Goal: Complete application form

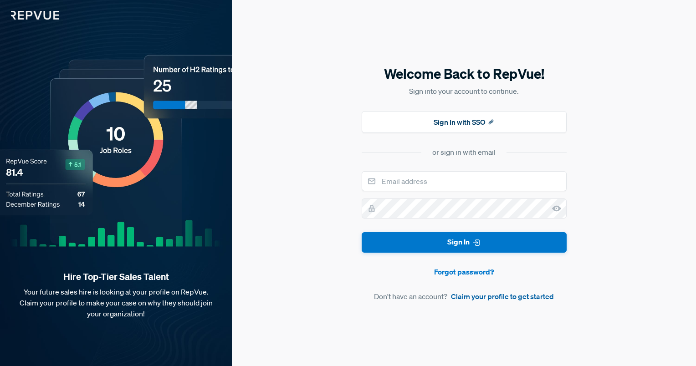
click at [500, 297] on link "Claim your profile to get started" at bounding box center [502, 296] width 103 height 11
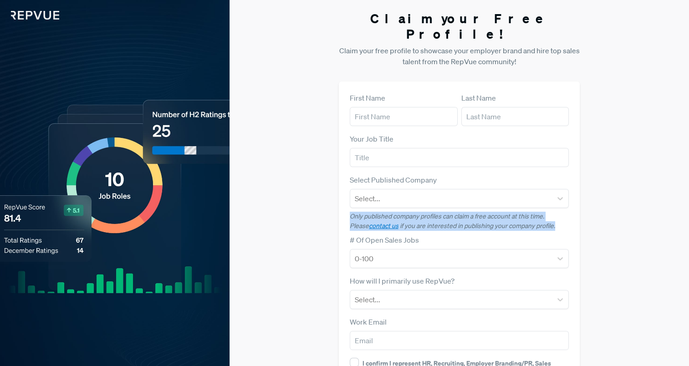
drag, startPoint x: 687, startPoint y: 185, endPoint x: 684, endPoint y: 201, distance: 15.5
click at [684, 201] on div "Claim your Free Profile! Claim your free profile to showcase your employer bran…" at bounding box center [460, 229] width 460 height 458
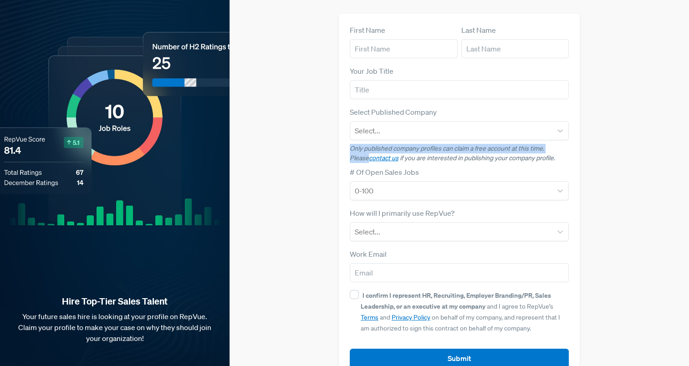
scroll to position [76, 0]
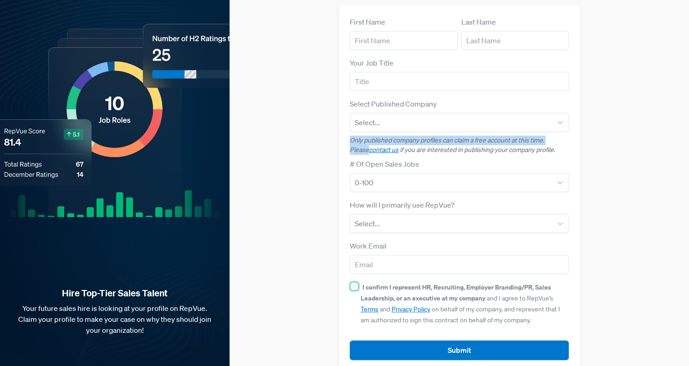
click at [354, 282] on input "I confirm I represent HR, Recruiting, Employer Branding/PR, Sales Leadership, o…" at bounding box center [354, 286] width 9 height 9
checkbox input "true"
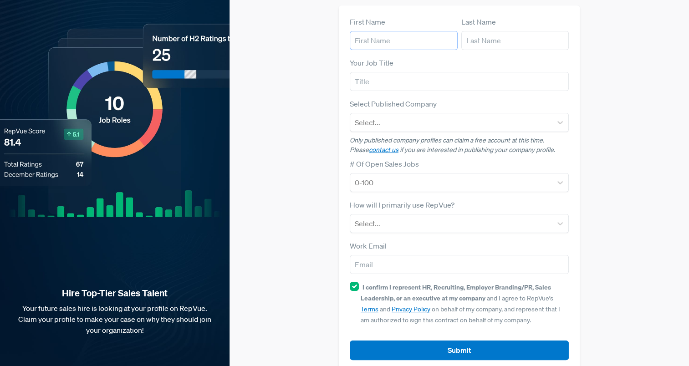
click at [386, 31] on input "text" at bounding box center [404, 40] width 108 height 19
type input "[PERSON_NAME]"
type input "Dembovsky"
type input "[PERSON_NAME][EMAIL_ADDRESS][DOMAIN_NAME]"
click at [385, 72] on input "text" at bounding box center [460, 81] width 220 height 19
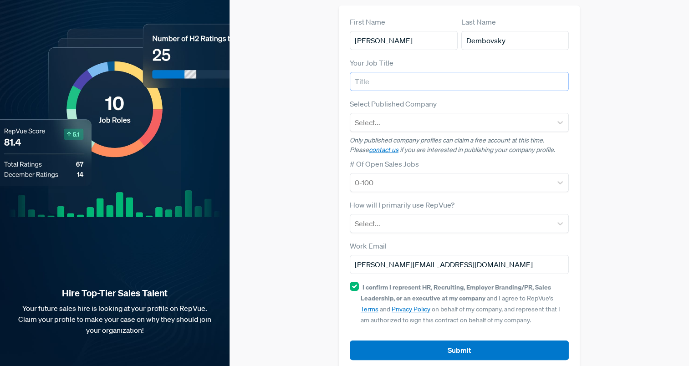
type input "v"
type input "B"
type input "VP Sales"
click at [366, 116] on div at bounding box center [451, 122] width 193 height 13
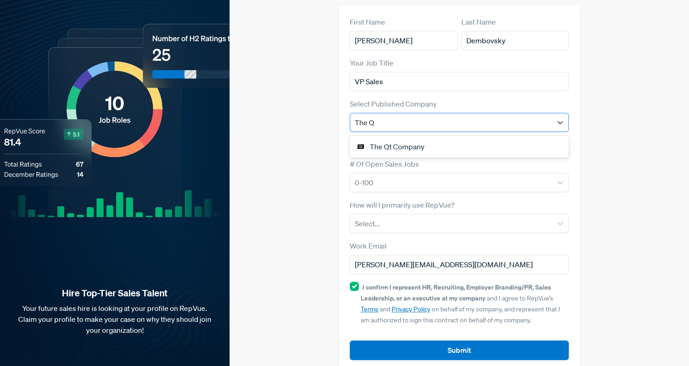
type input "The Qt"
click at [382, 138] on div "The Qt Company" at bounding box center [460, 147] width 220 height 18
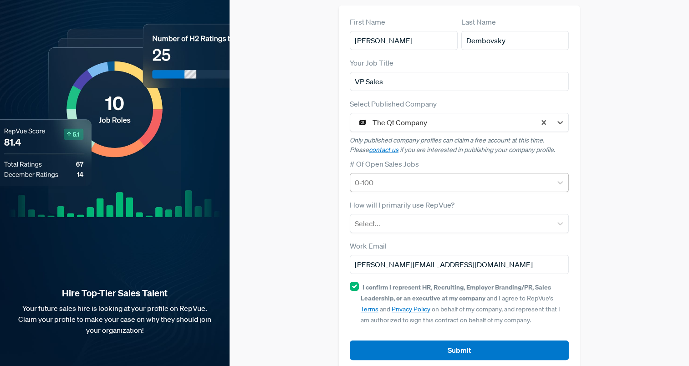
click at [374, 176] on div at bounding box center [451, 182] width 193 height 13
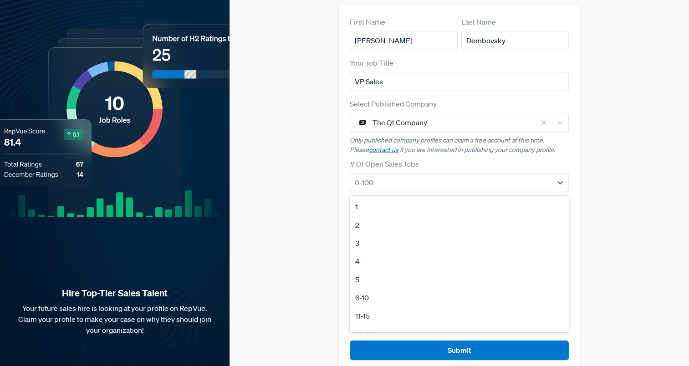
scroll to position [86, 0]
click at [378, 258] on div "21-50" at bounding box center [460, 267] width 220 height 18
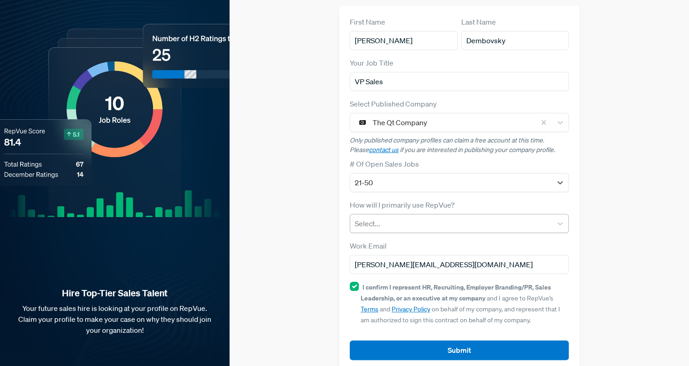
click at [386, 217] on div at bounding box center [451, 223] width 193 height 13
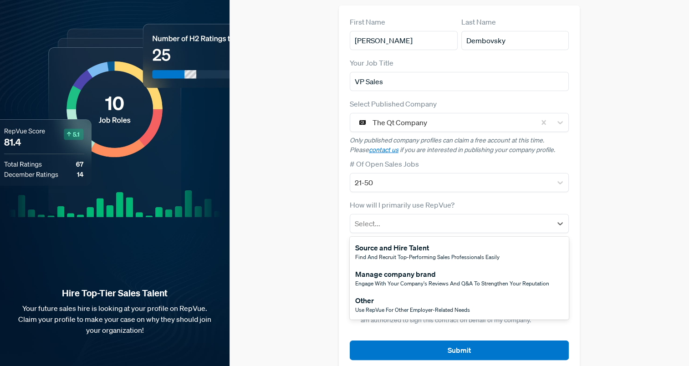
click at [373, 295] on div "Other" at bounding box center [412, 300] width 115 height 11
click at [445, 217] on div at bounding box center [451, 223] width 193 height 13
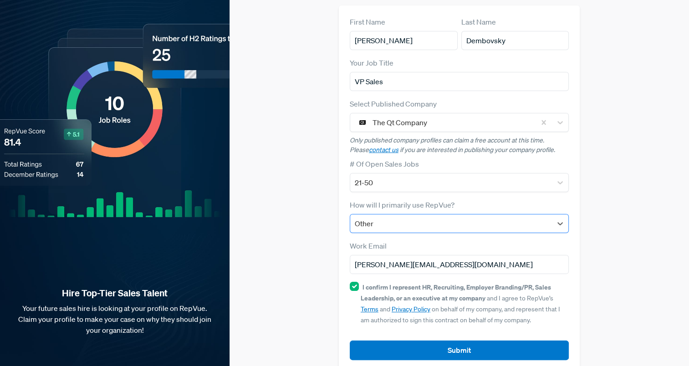
click at [445, 217] on div at bounding box center [451, 223] width 193 height 13
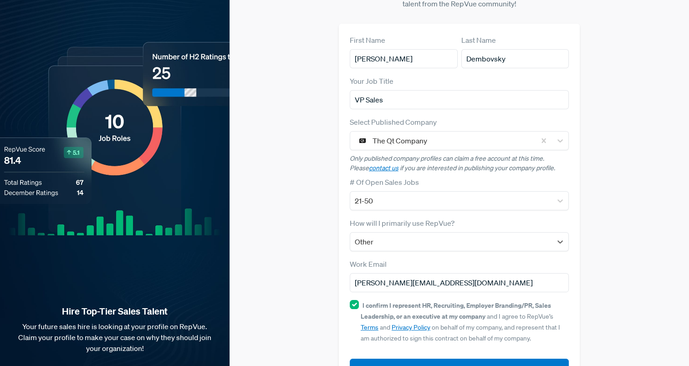
scroll to position [76, 0]
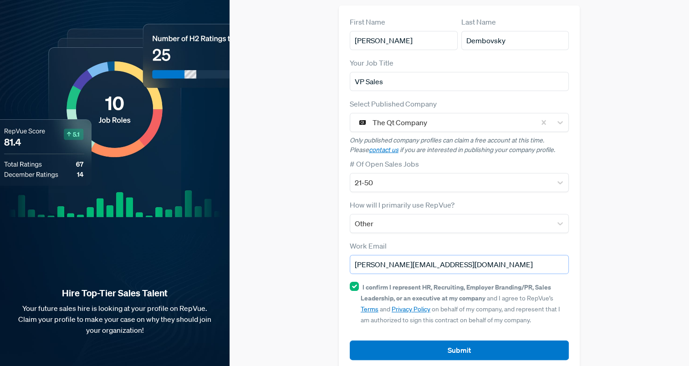
drag, startPoint x: 458, startPoint y: 256, endPoint x: 419, endPoint y: 249, distance: 39.3
click at [419, 255] on input "[PERSON_NAME][EMAIL_ADDRESS][DOMAIN_NAME]" at bounding box center [460, 264] width 220 height 19
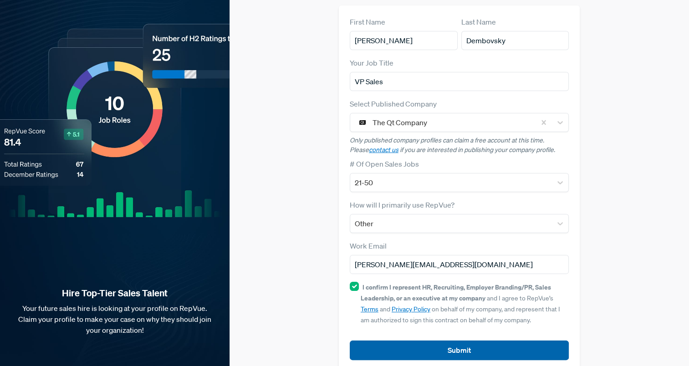
click at [467, 341] on button "Submit" at bounding box center [460, 351] width 220 height 20
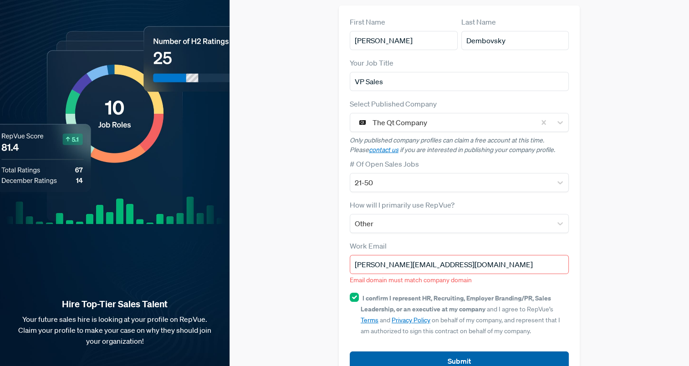
scroll to position [87, 0]
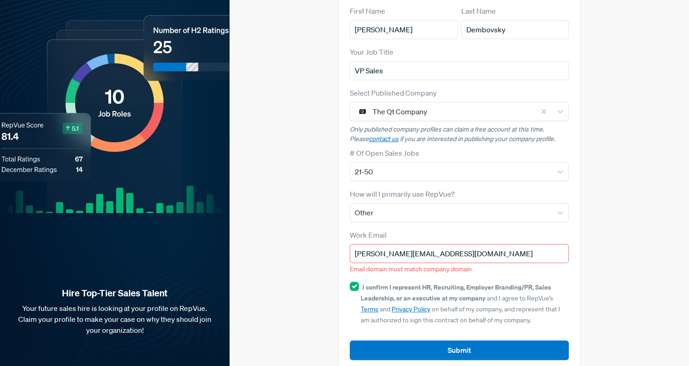
click at [458, 244] on input "[PERSON_NAME][EMAIL_ADDRESS][DOMAIN_NAME]" at bounding box center [460, 253] width 220 height 19
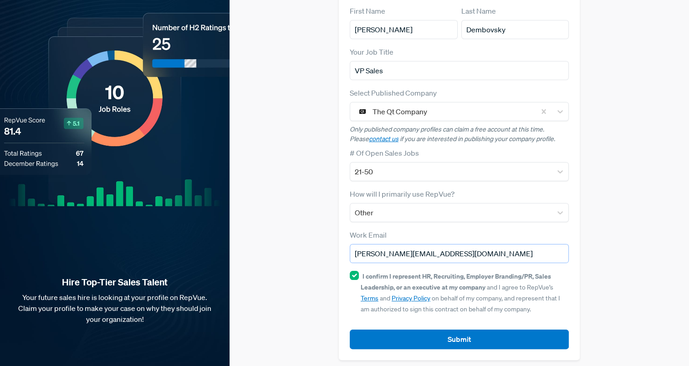
scroll to position [76, 0]
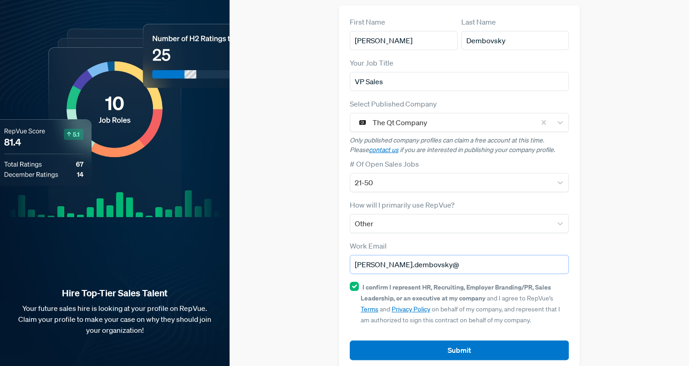
type input "[PERSON_NAME][EMAIL_ADDRESS][DOMAIN_NAME]"
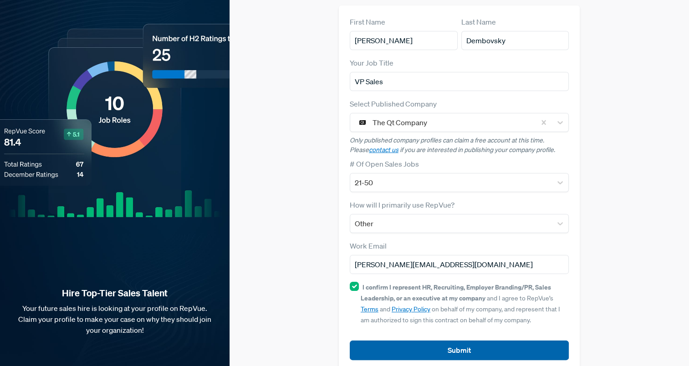
click at [442, 341] on button "Submit" at bounding box center [460, 351] width 220 height 20
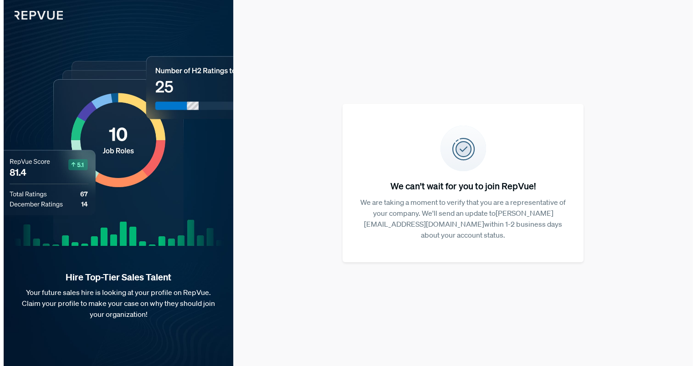
scroll to position [0, 0]
